Goal: Information Seeking & Learning: Learn about a topic

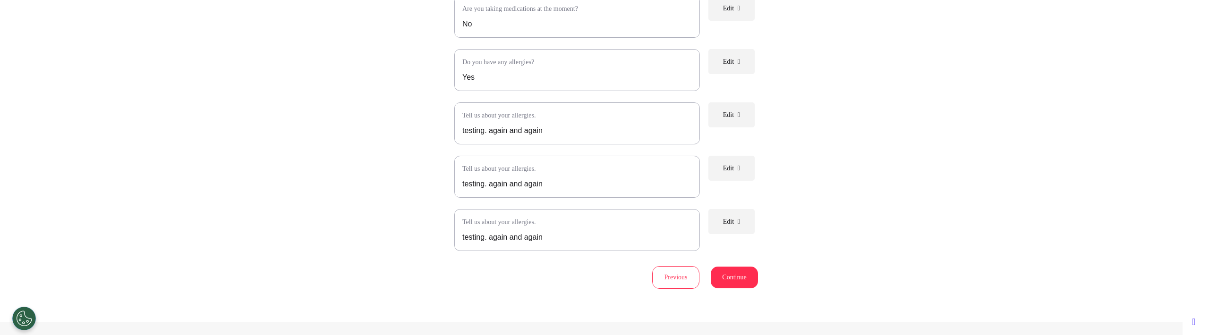
scroll to position [947, 0]
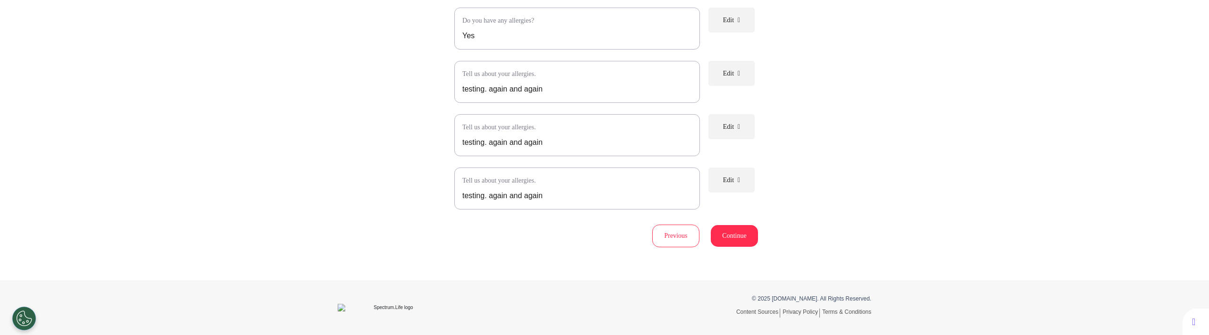
scroll to position [1040, 0]
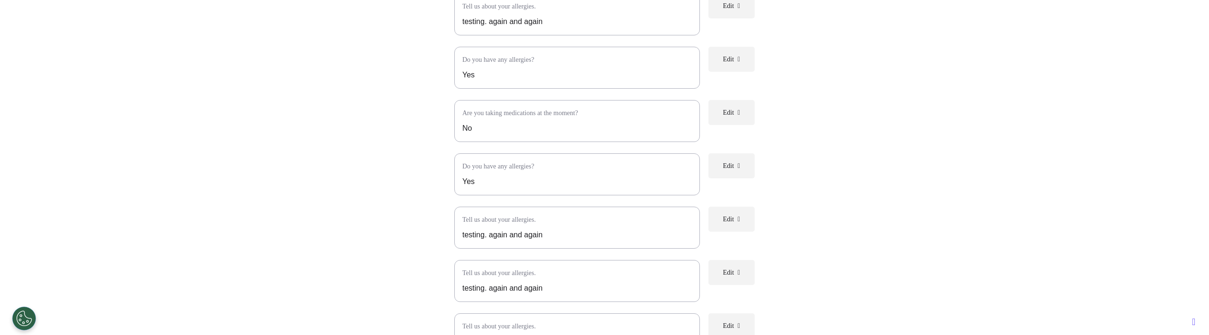
scroll to position [1045, 0]
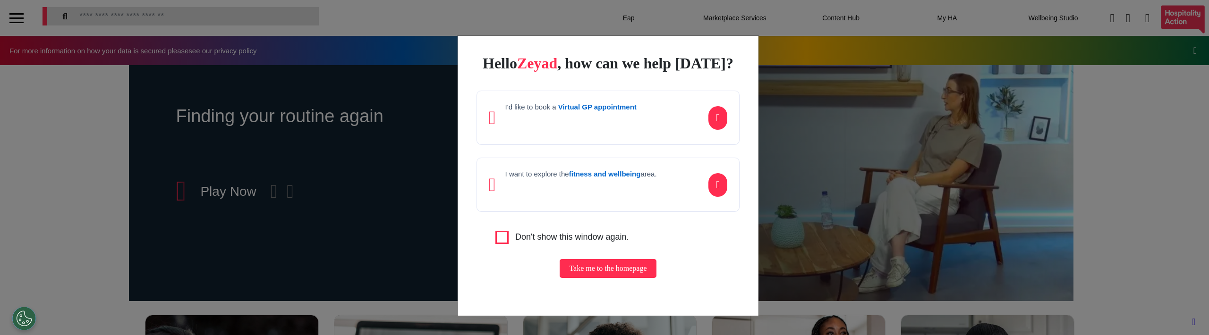
scroll to position [0, 472]
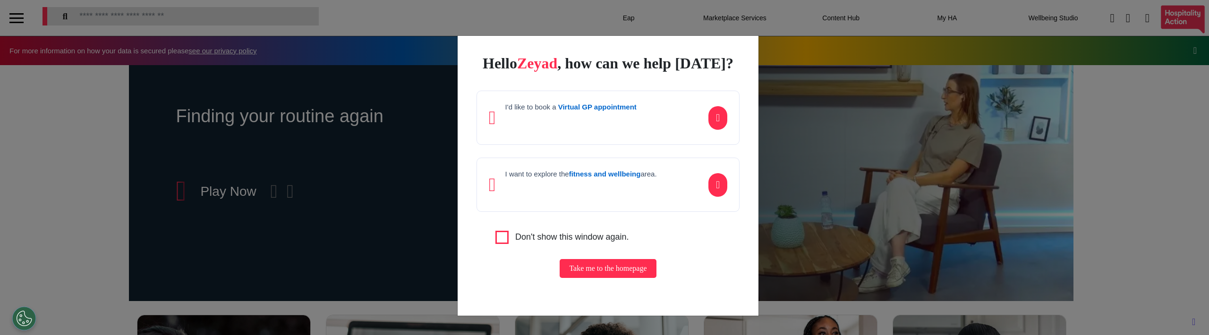
click at [331, 178] on div "Hello [PERSON_NAME] , how can we help [DATE]? I'd like to book a Virtual GP app…" at bounding box center [604, 167] width 1209 height 335
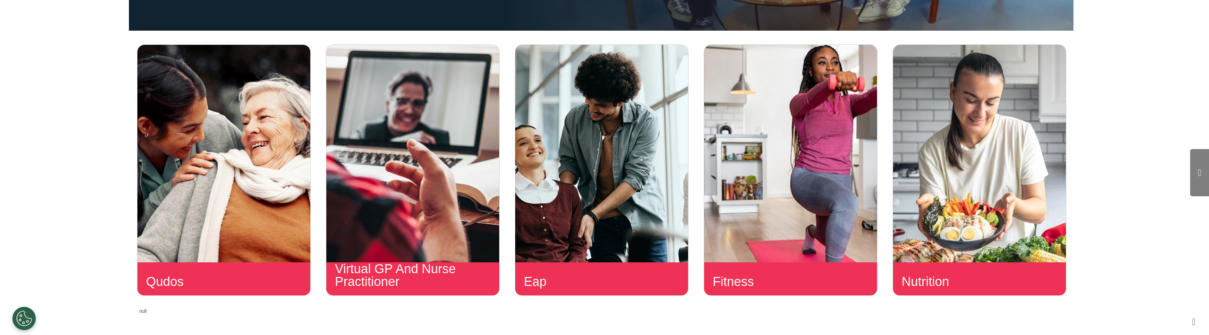
scroll to position [379, 0]
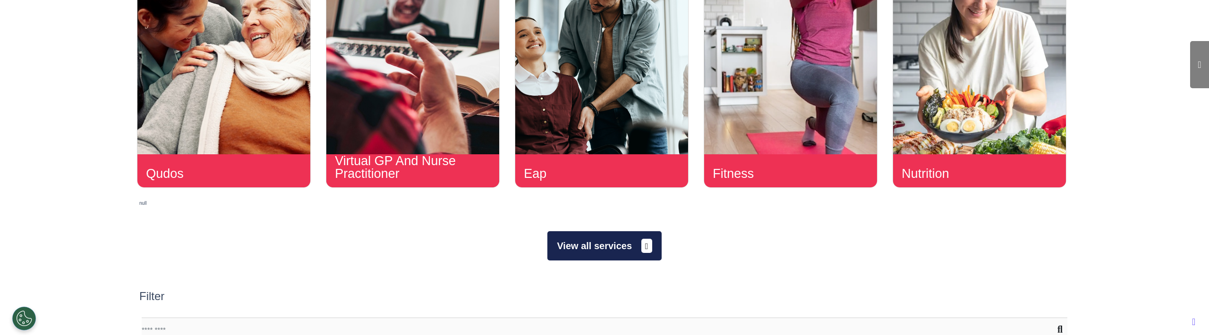
click at [585, 250] on button "View all services" at bounding box center [604, 245] width 114 height 29
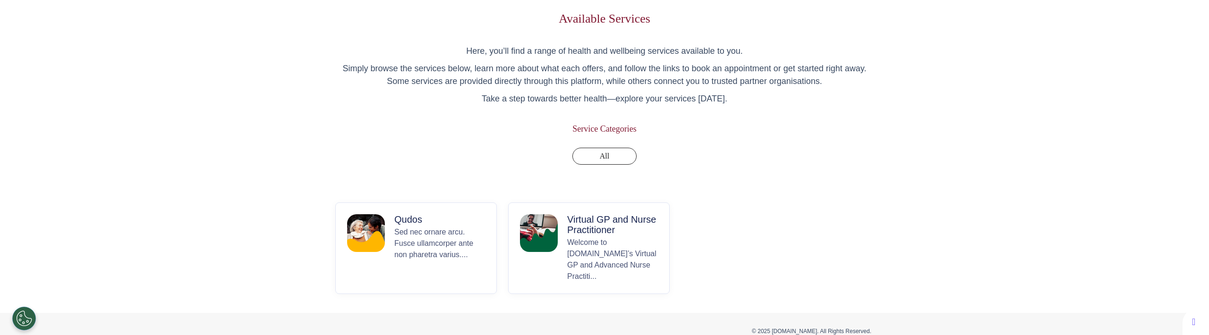
scroll to position [76, 0]
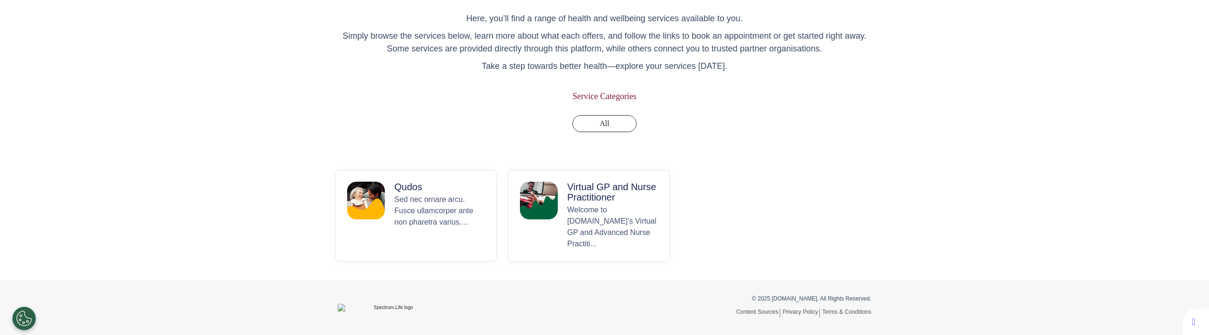
click at [553, 199] on img at bounding box center [539, 201] width 38 height 38
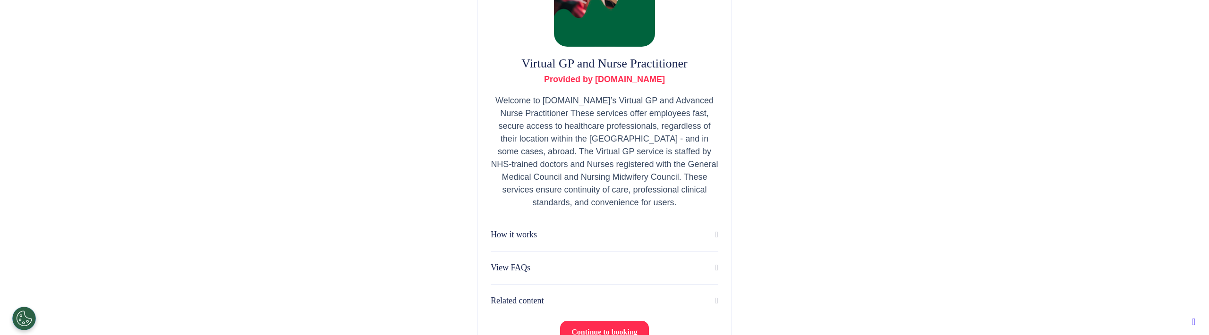
scroll to position [221, 0]
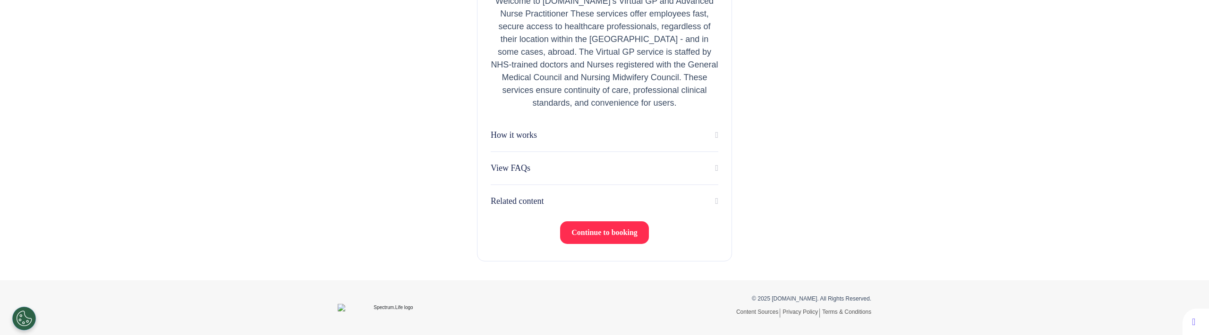
click at [609, 204] on div "Related content" at bounding box center [605, 201] width 228 height 13
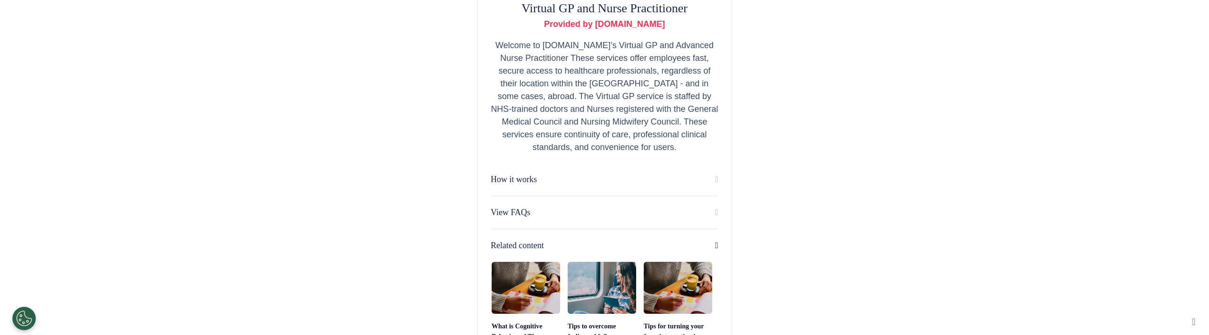
scroll to position [248, 0]
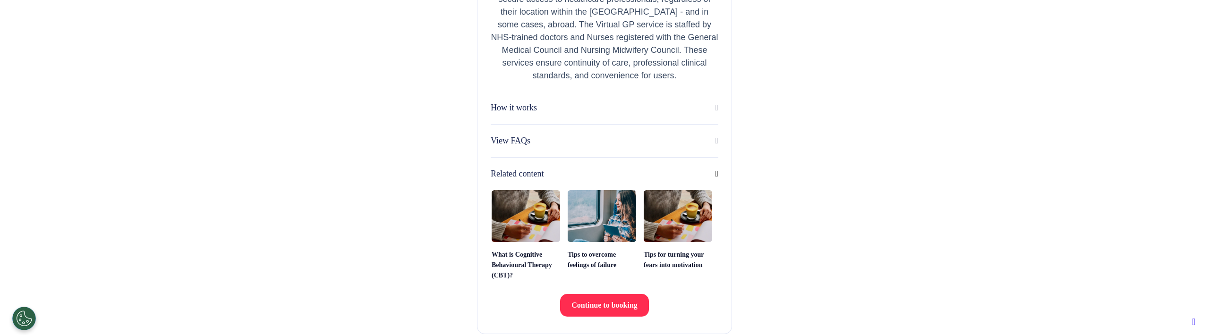
click at [718, 211] on div "Virtual GP and Nurse Practitioner Provided by [DOMAIN_NAME] Welcome to [DOMAIN_…" at bounding box center [604, 70] width 255 height 527
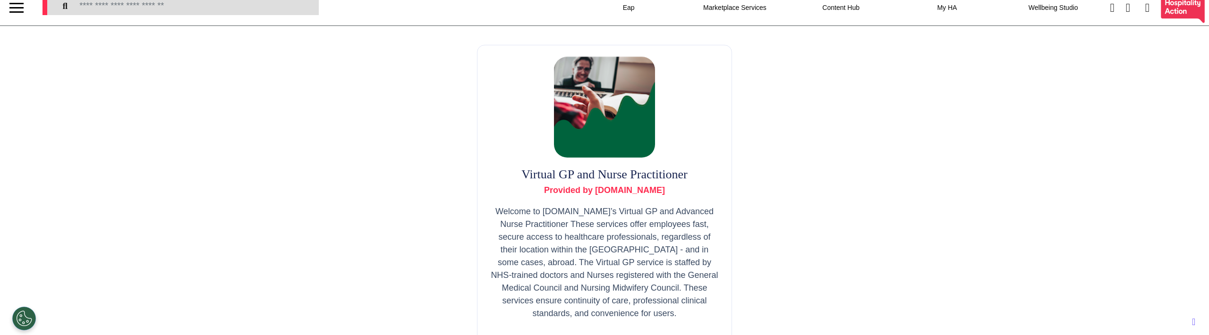
scroll to position [0, 0]
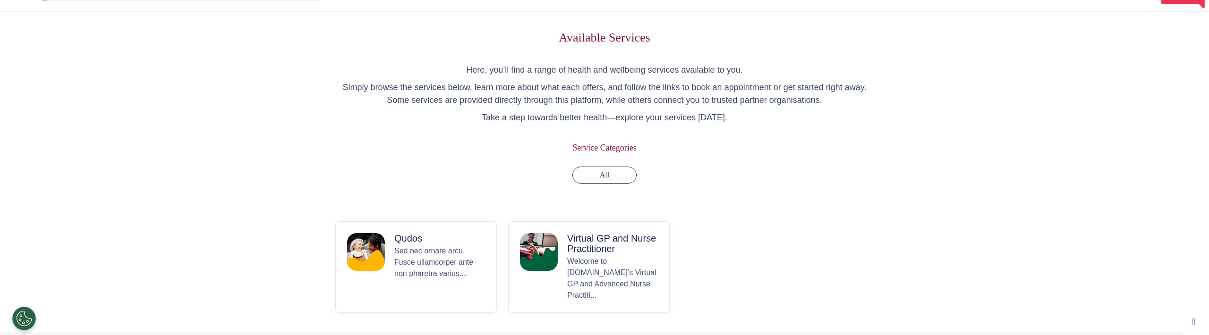
scroll to position [76, 0]
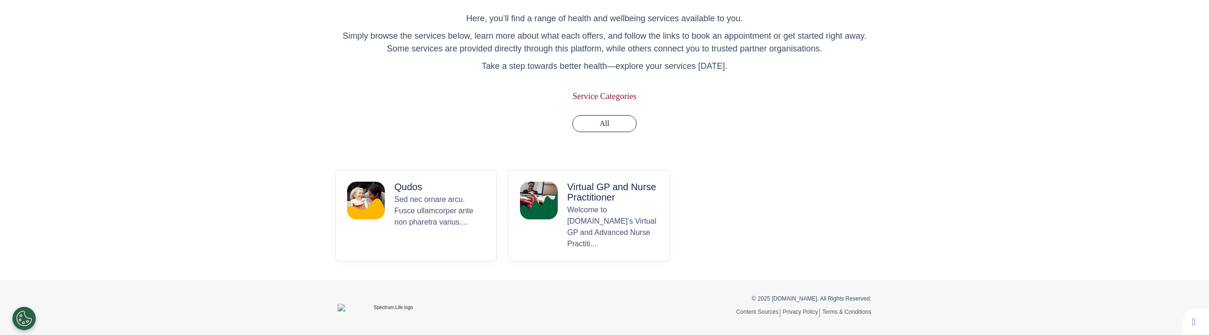
click at [415, 194] on p "Sed nec ornare arcu. Fusce ullamcorper ante non pharetra varius...." at bounding box center [439, 222] width 91 height 56
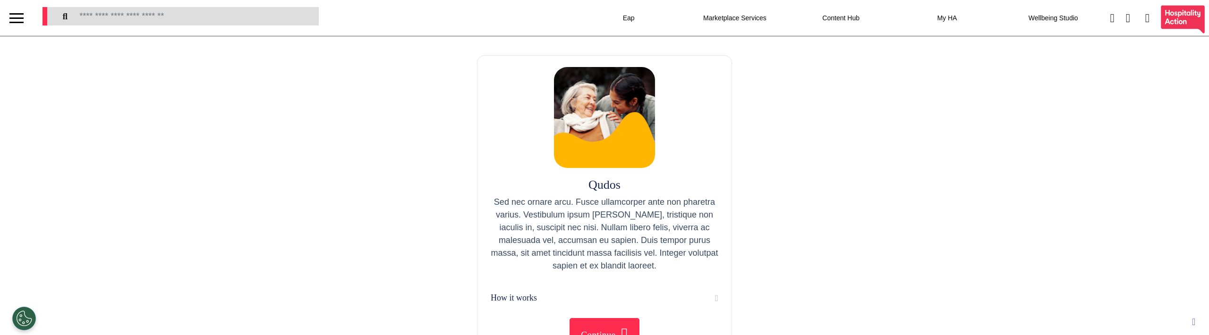
scroll to position [102, 0]
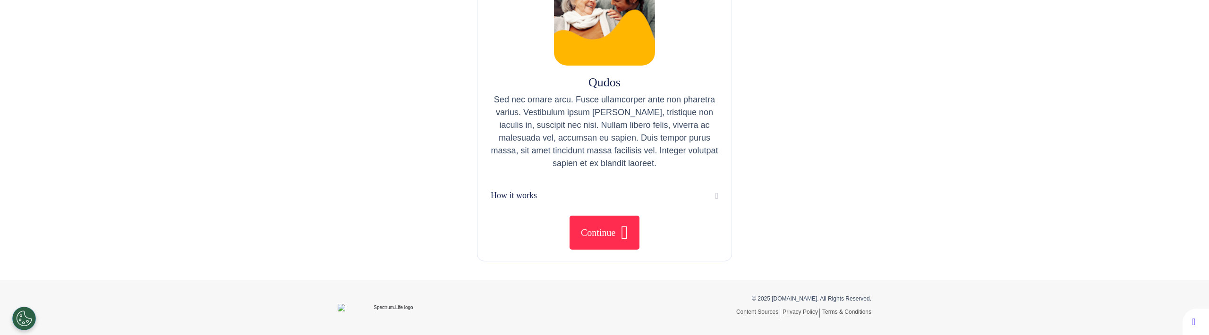
click at [583, 194] on div "How it works" at bounding box center [605, 195] width 228 height 13
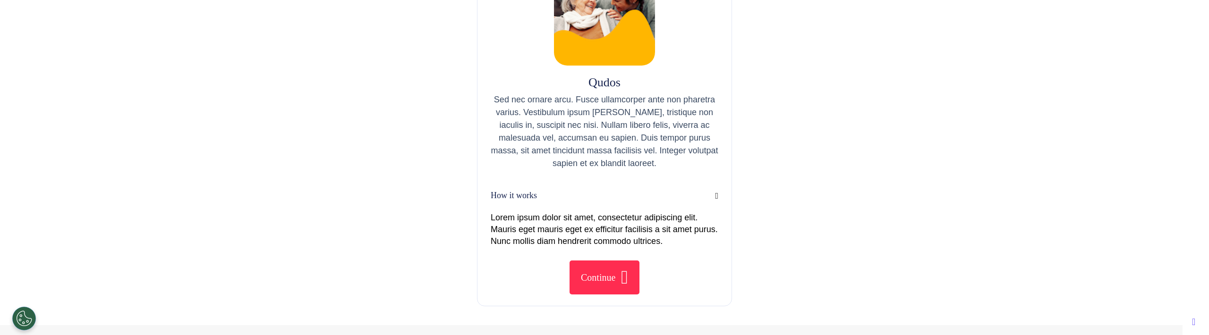
click at [583, 194] on div "How it works" at bounding box center [605, 195] width 228 height 13
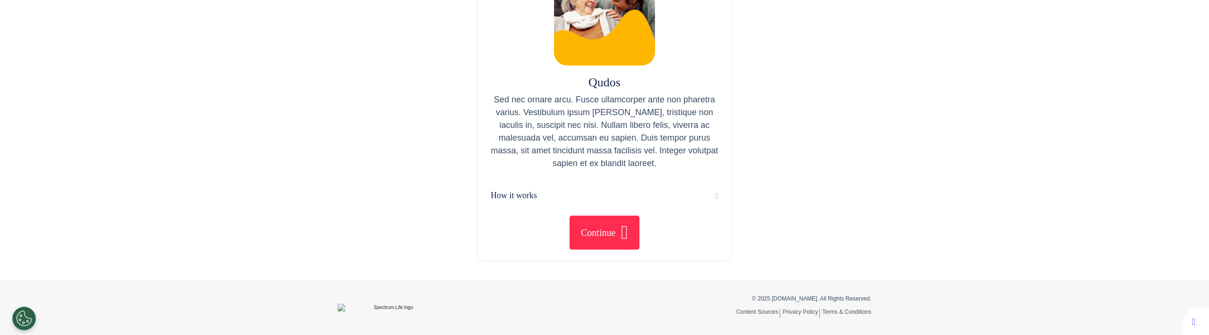
click at [375, 158] on div "Qudos Sed nec ornare arcu. Fusce ullamcorper ante non pharetra varius. Vestibul…" at bounding box center [604, 107] width 1209 height 347
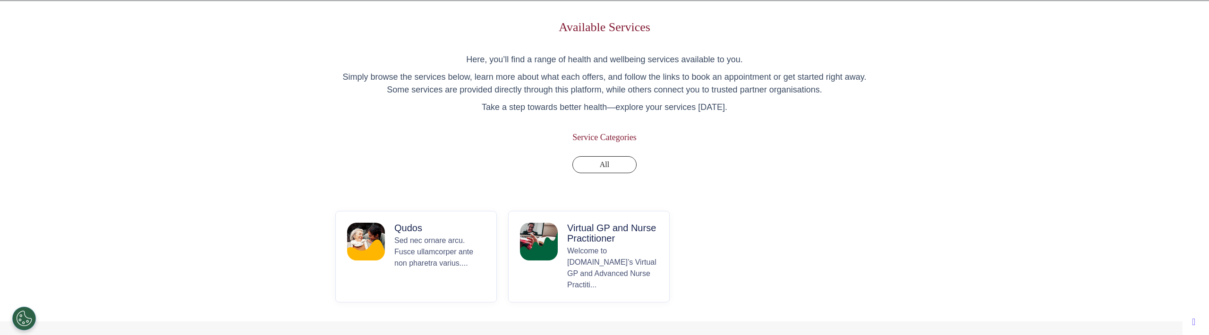
scroll to position [76, 0]
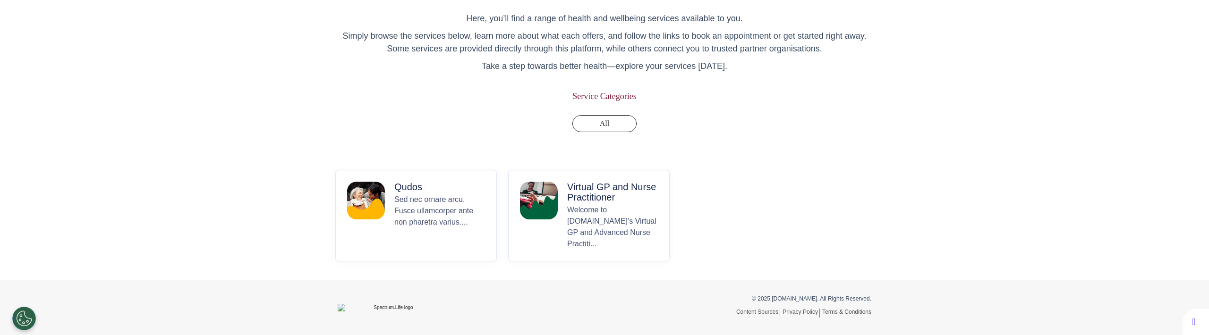
click at [543, 207] on img at bounding box center [539, 201] width 38 height 38
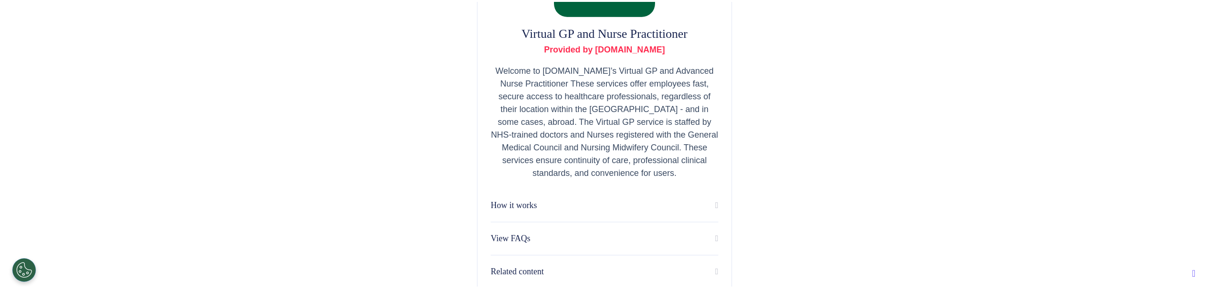
scroll to position [272, 0]
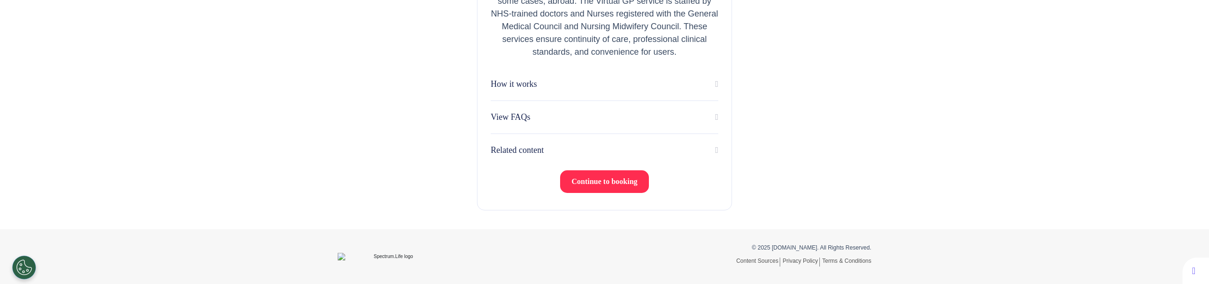
click at [525, 154] on p "Related content" at bounding box center [517, 150] width 53 height 13
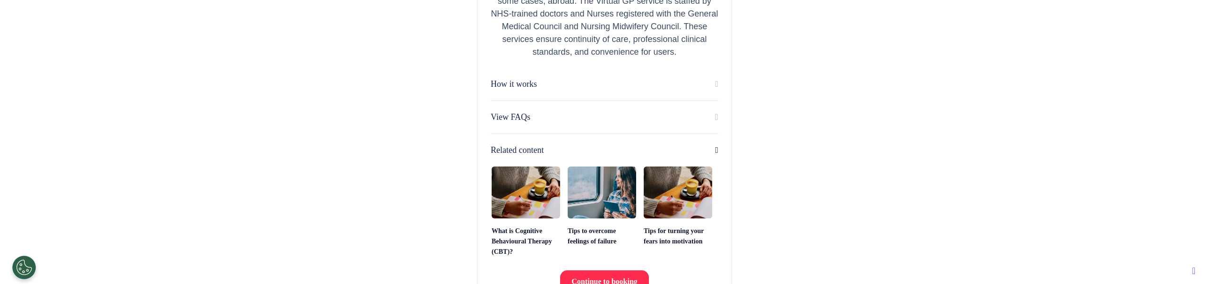
click at [538, 151] on p "Related content" at bounding box center [517, 150] width 53 height 13
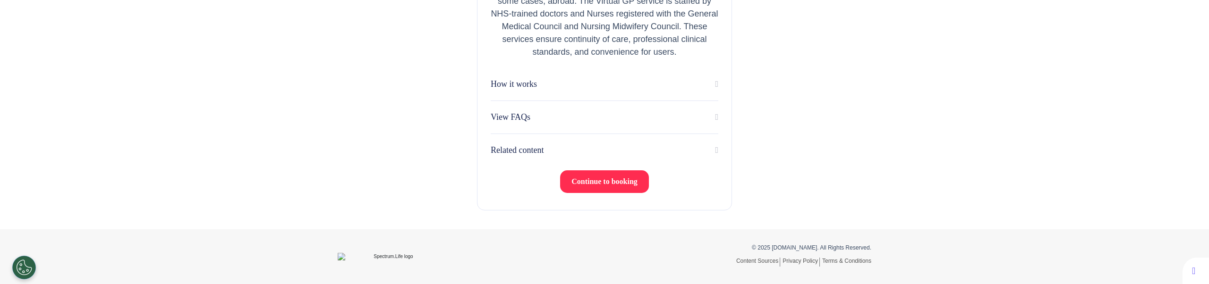
click at [326, 108] on div "Virtual GP and Nurse Practitioner Provided by [DOMAIN_NAME] Welcome to [DOMAIN_…" at bounding box center [604, 3] width 1209 height 465
click at [631, 152] on div "Related content" at bounding box center [605, 157] width 228 height 13
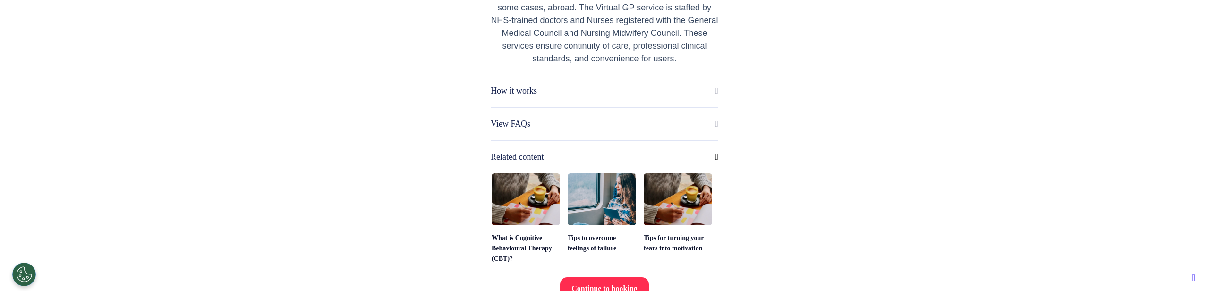
click at [638, 156] on div "Related content" at bounding box center [605, 157] width 228 height 13
